Goal: Navigation & Orientation: Find specific page/section

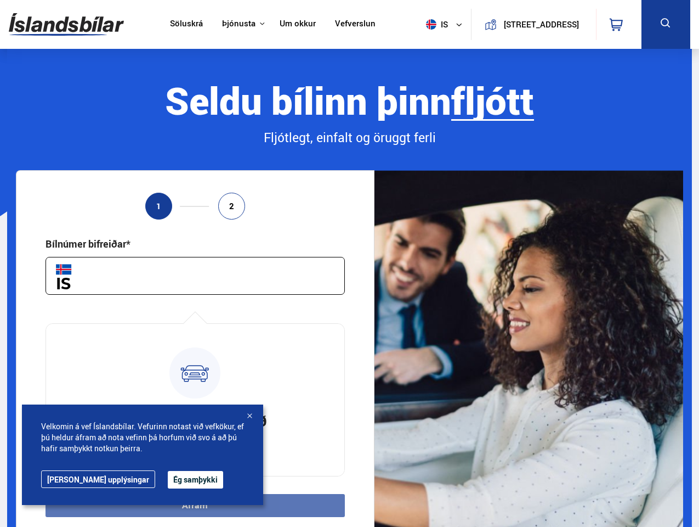
click at [66, 24] on img at bounding box center [66, 25] width 115 height 36
click at [433, 24] on span "is" at bounding box center [435, 24] width 27 height 10
click at [619, 24] on icon at bounding box center [616, 24] width 13 height 13
click at [666, 24] on icon at bounding box center [666, 23] width 14 height 14
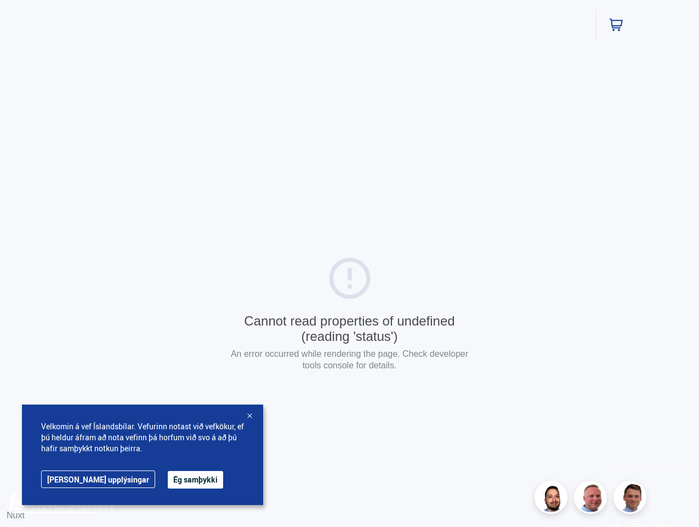
click at [195, 275] on div "Cannot read properties of undefined (reading 'status') An error occurred while …" at bounding box center [349, 315] width 699 height 630
click at [195, 505] on div "Cannot read properties of undefined (reading 'status') An error occurred while …" at bounding box center [349, 315] width 699 height 630
click at [168, 479] on button "Ég samþykki" at bounding box center [195, 480] width 55 height 18
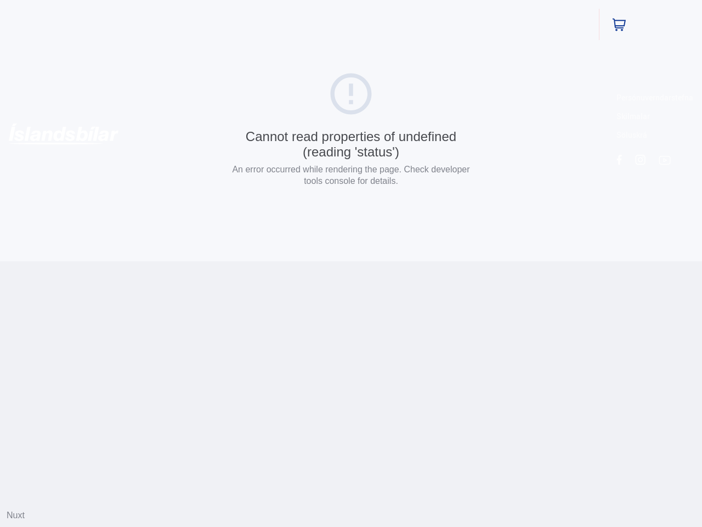
click at [250, 261] on html "Söluskrá Þjónusta Íslandsbílar [DOMAIN_NAME] Íslandsvörn Leiðbeiningar Um okkur…" at bounding box center [351, 130] width 702 height 261
